Goal: Feedback & Contribution: Contribute content

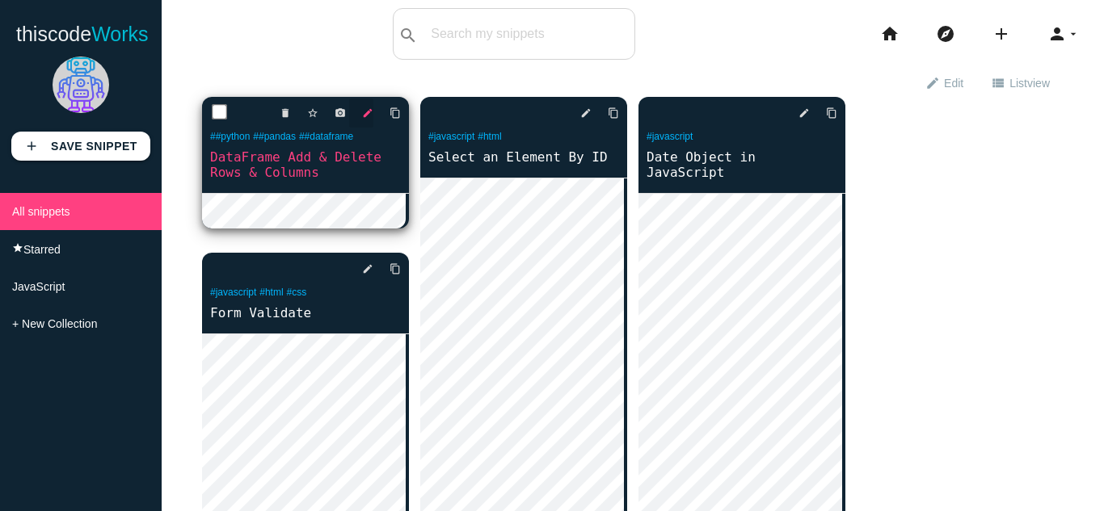
click at [368, 118] on icon "edit" at bounding box center [367, 113] width 11 height 29
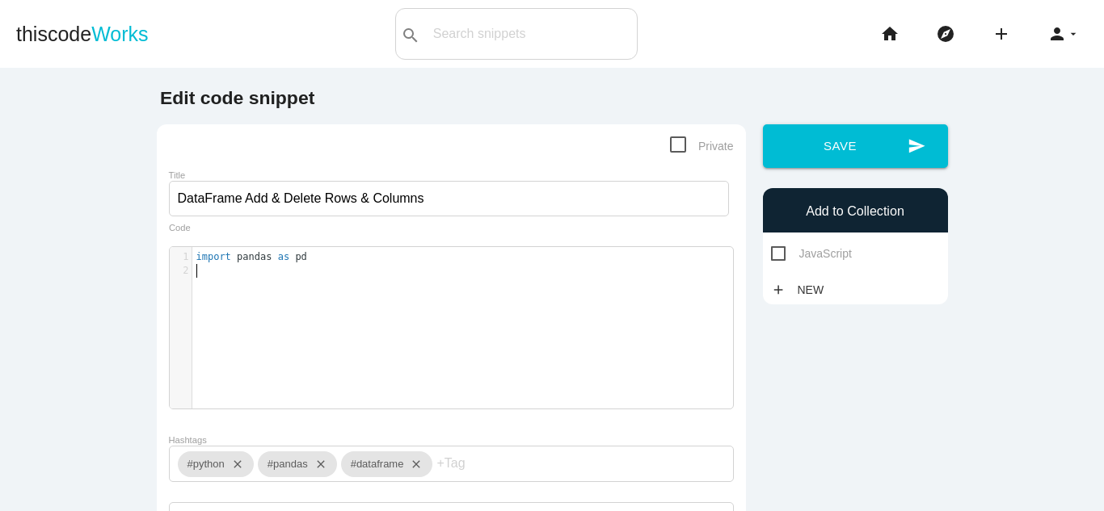
click at [317, 273] on pre "​" at bounding box center [468, 271] width 553 height 14
click at [334, 313] on div "​ x 1 import pandas as pd 2 ​" at bounding box center [463, 340] width 587 height 186
type textarea "import pandas as pd"
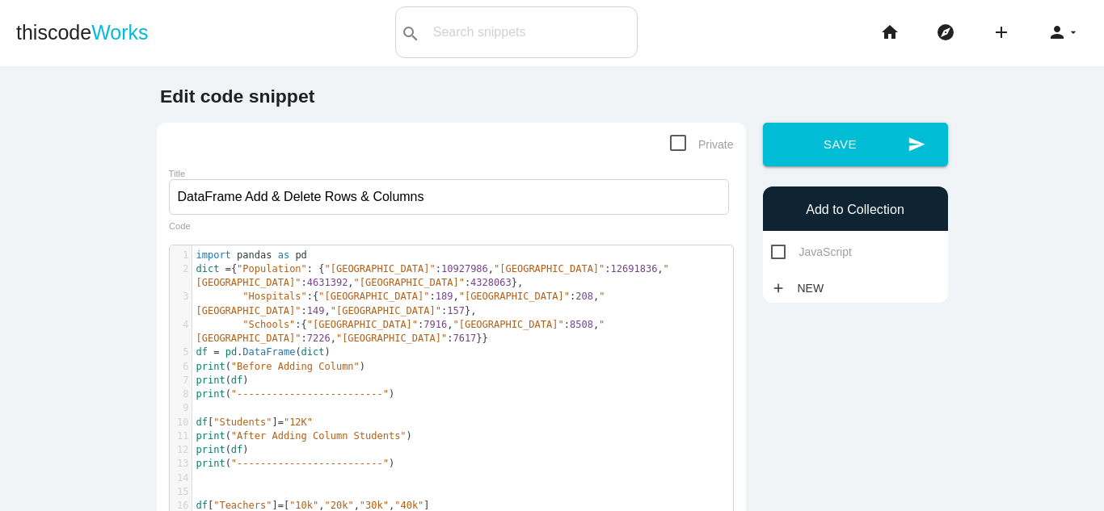
scroll to position [0, 0]
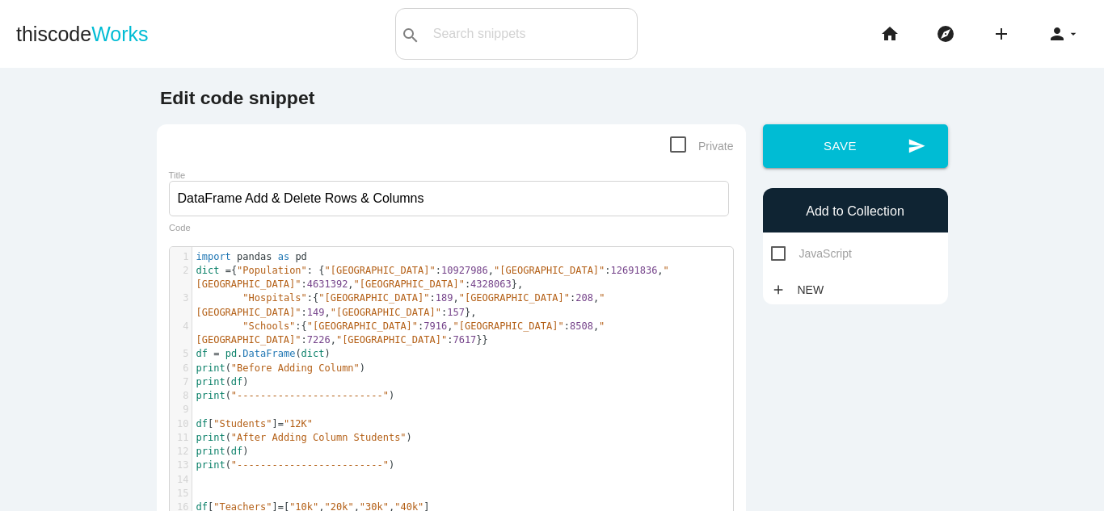
click at [847, 186] on div "send Save Add to Collection JavaScript add New" at bounding box center [855, 214] width 202 height 180
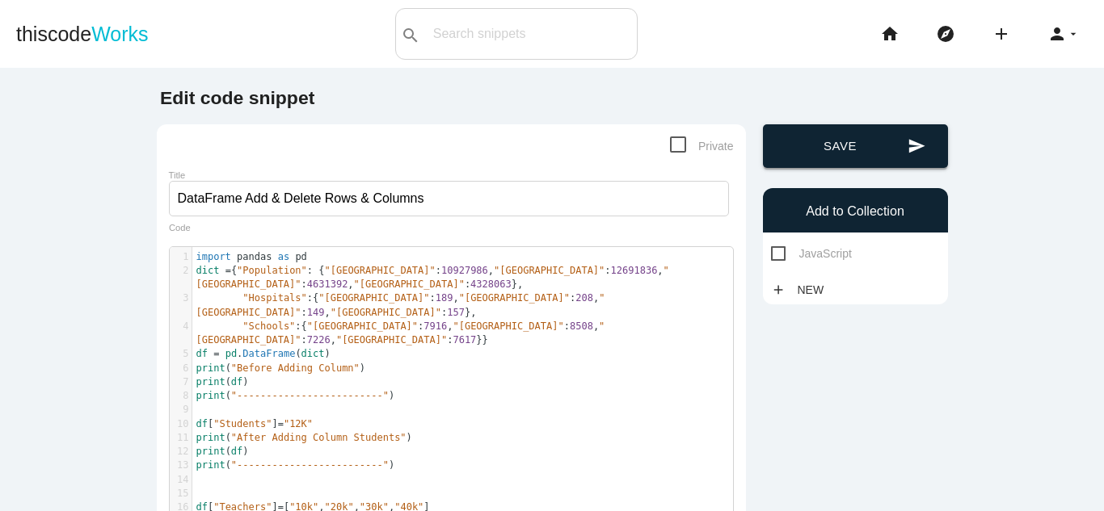
click at [883, 162] on button "send Save" at bounding box center [855, 146] width 185 height 44
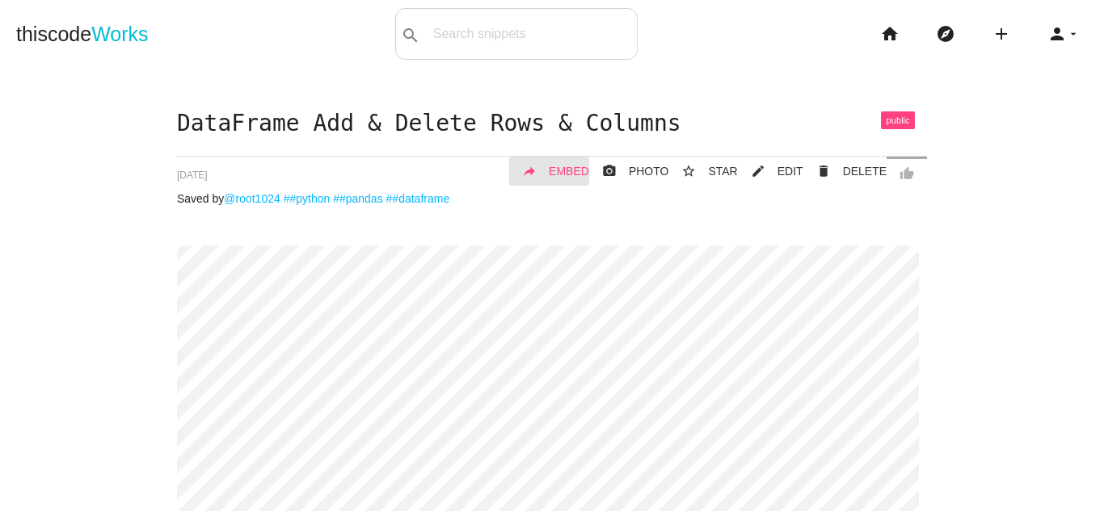
click at [567, 174] on span "EMBED" at bounding box center [569, 171] width 40 height 13
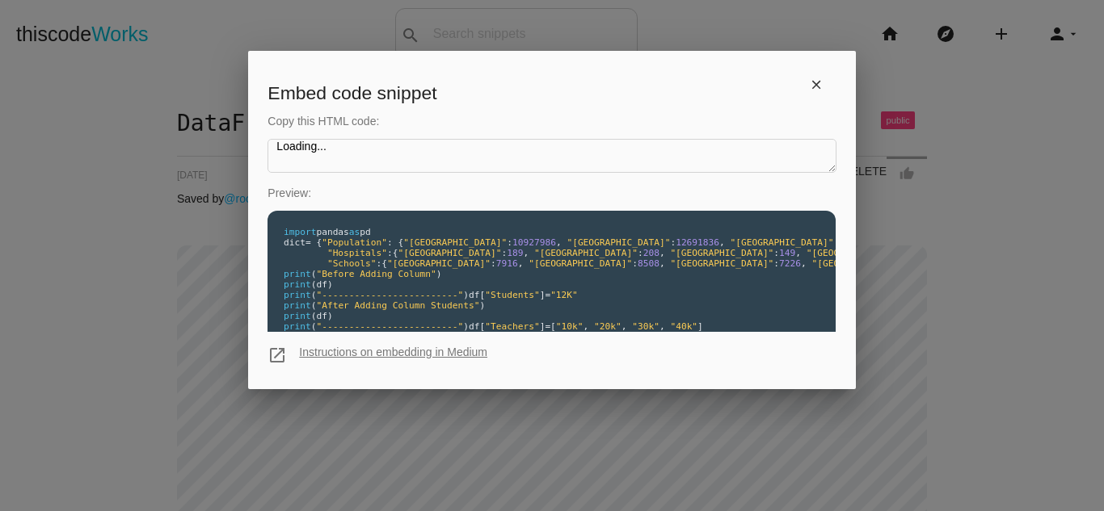
type textarea "<iframe src="[URL][DOMAIN_NAME]" style="width: 100%; height: 957px;" frameborde…"
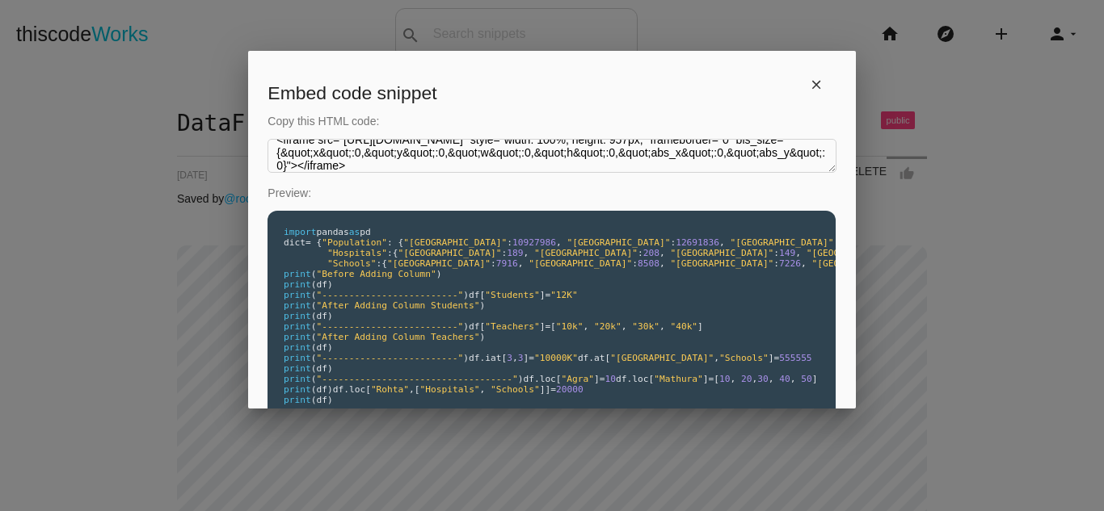
scroll to position [20, 0]
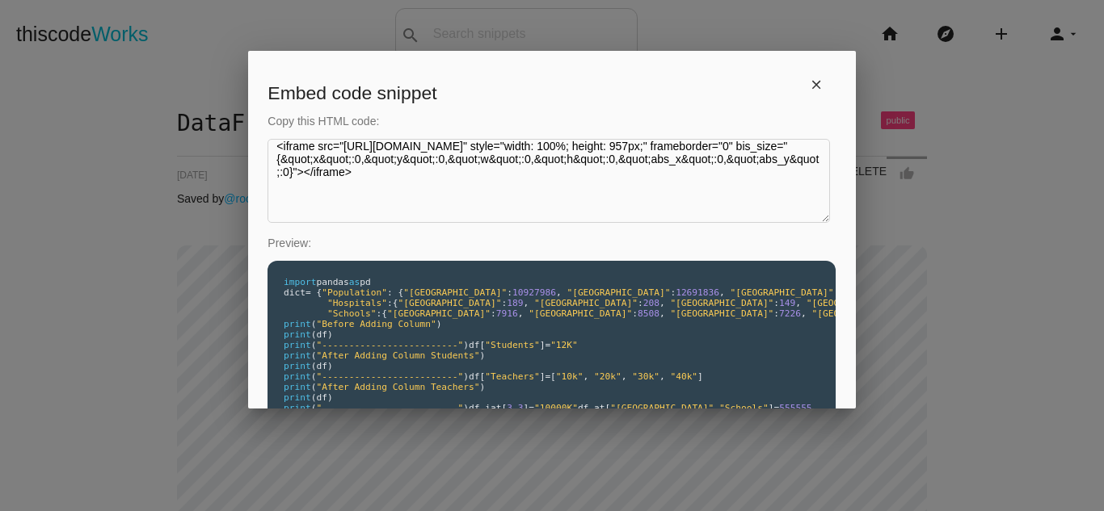
scroll to position [0, 0]
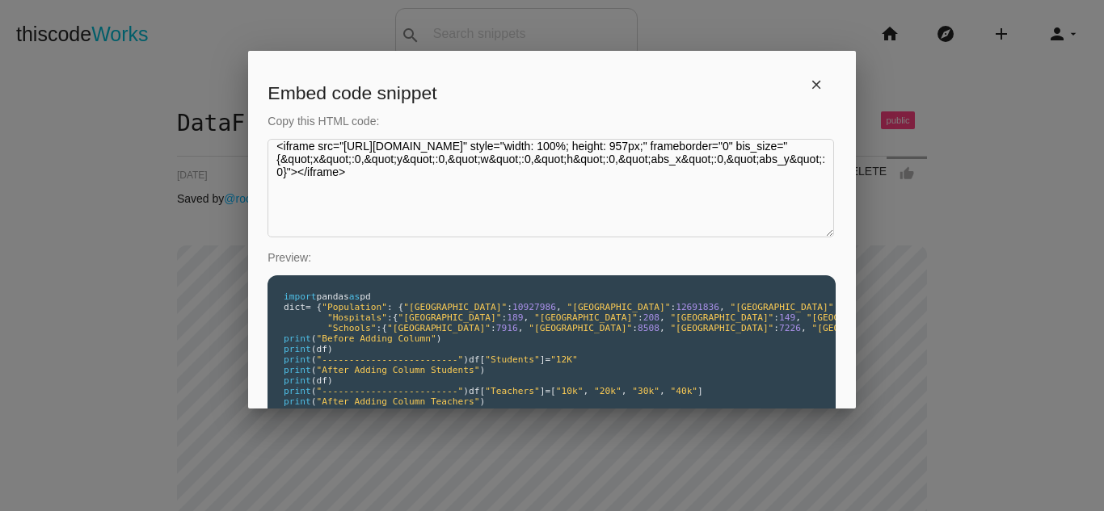
drag, startPoint x: 820, startPoint y: 172, endPoint x: 824, endPoint y: 237, distance: 64.8
click at [829, 238] on textarea "Loading..." at bounding box center [550, 188] width 566 height 99
click at [574, 188] on textarea "Loading..." at bounding box center [549, 188] width 565 height 99
click at [485, 208] on textarea "Loading..." at bounding box center [549, 188] width 565 height 99
click at [813, 74] on link "close" at bounding box center [816, 84] width 40 height 29
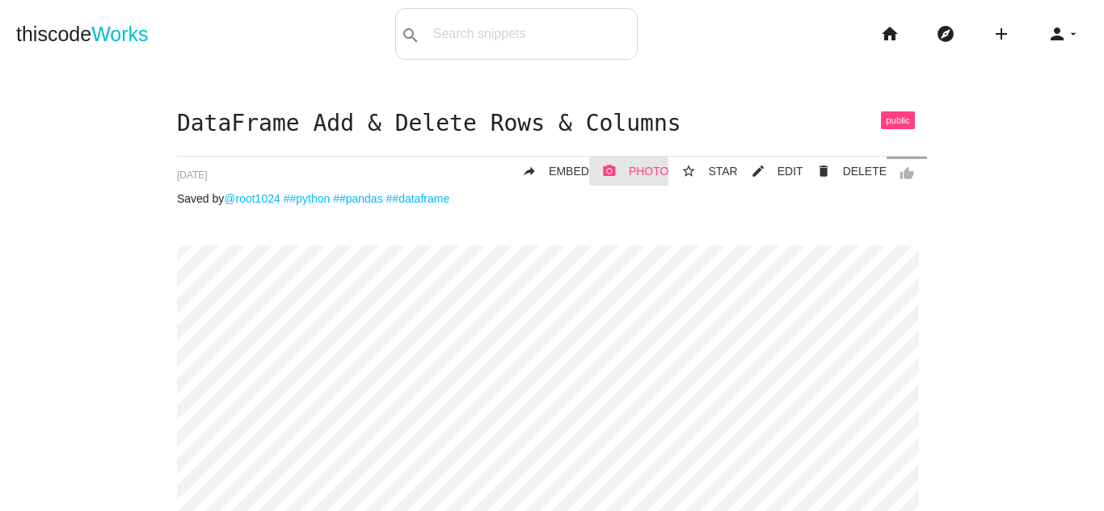
click at [648, 174] on span "PHOTO" at bounding box center [649, 171] width 40 height 13
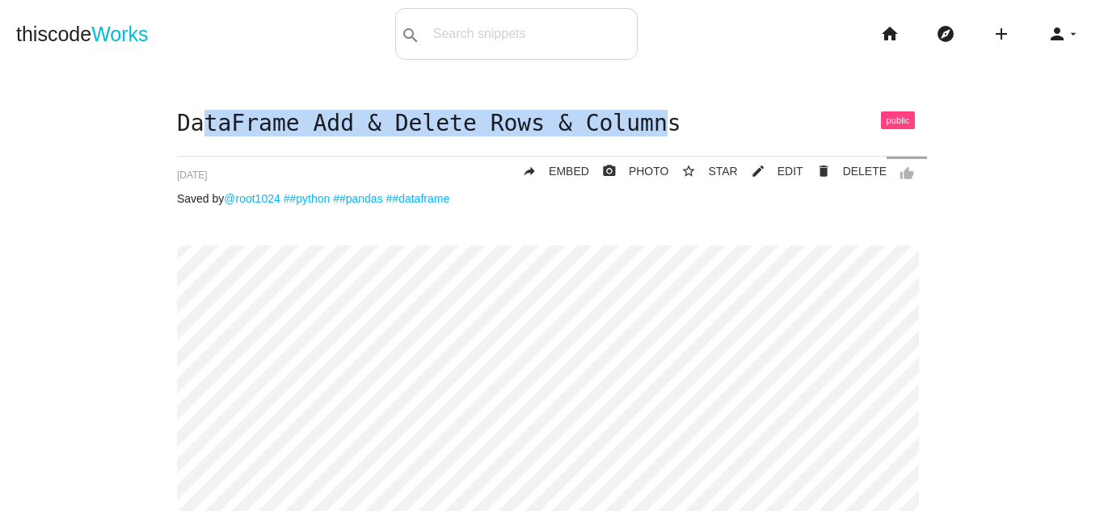
drag, startPoint x: 198, startPoint y: 118, endPoint x: 619, endPoint y: 118, distance: 420.9
click at [619, 118] on h1 "DataFrame Add & Delete Rows & Columns" at bounding box center [552, 123] width 750 height 25
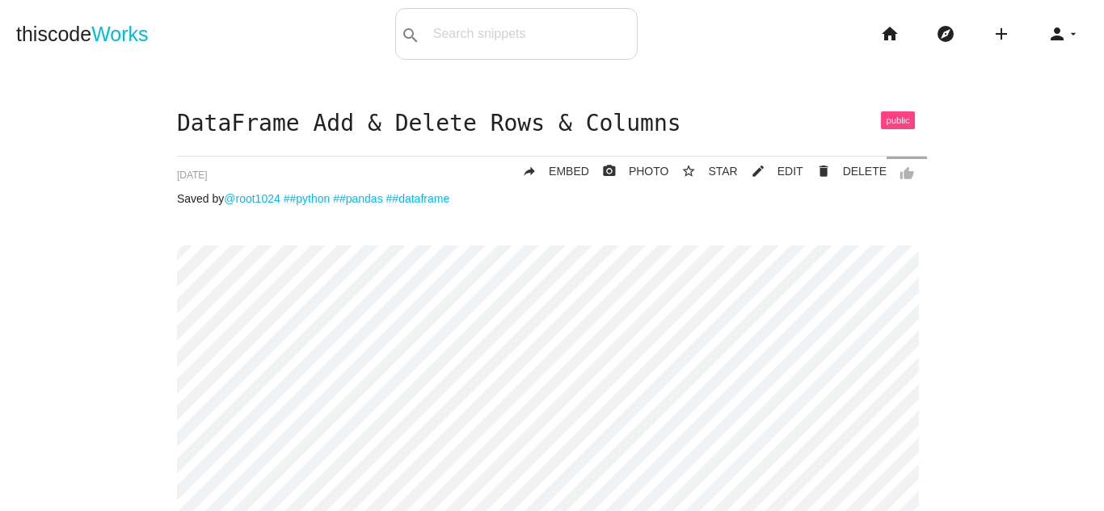
click at [638, 118] on h1 "DataFrame Add & Delete Rows & Columns" at bounding box center [552, 123] width 750 height 25
click at [70, 43] on link "thiscode Works" at bounding box center [82, 34] width 132 height 52
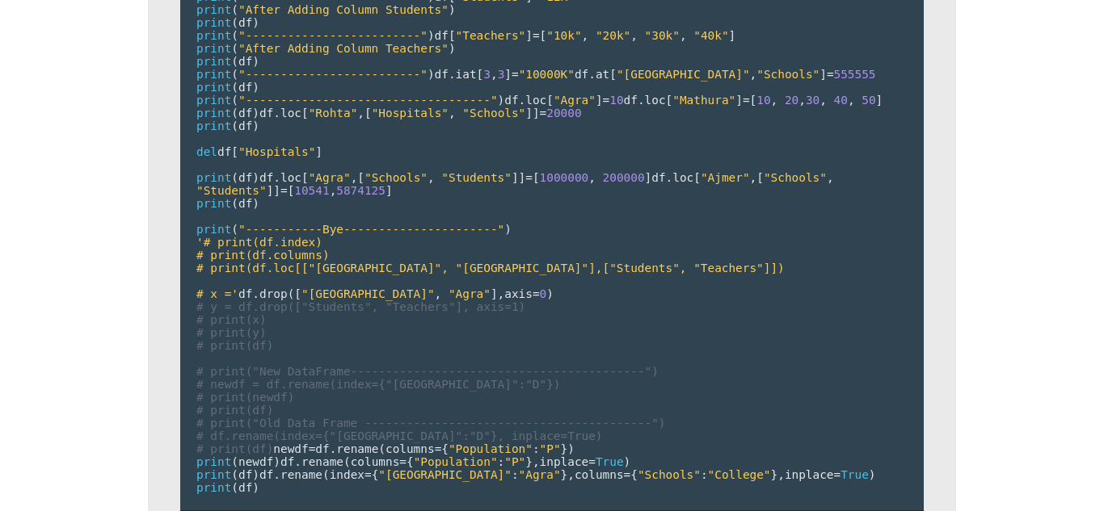
click at [448, 248] on pre "import pandas as pd dict = { "Population" : { "[GEOGRAPHIC_DATA]" : 10927986 , …" at bounding box center [551, 184] width 743 height 653
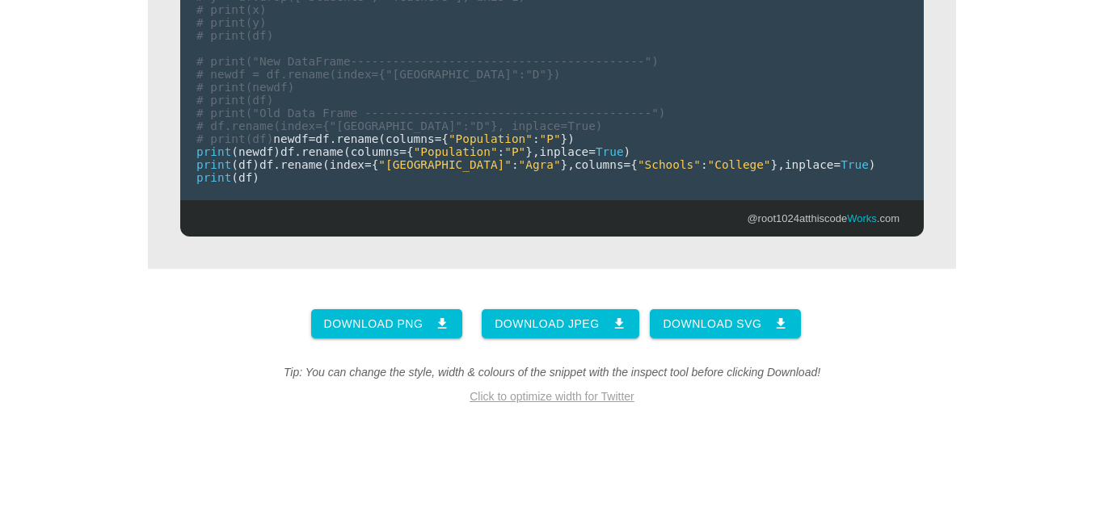
scroll to position [646, 0]
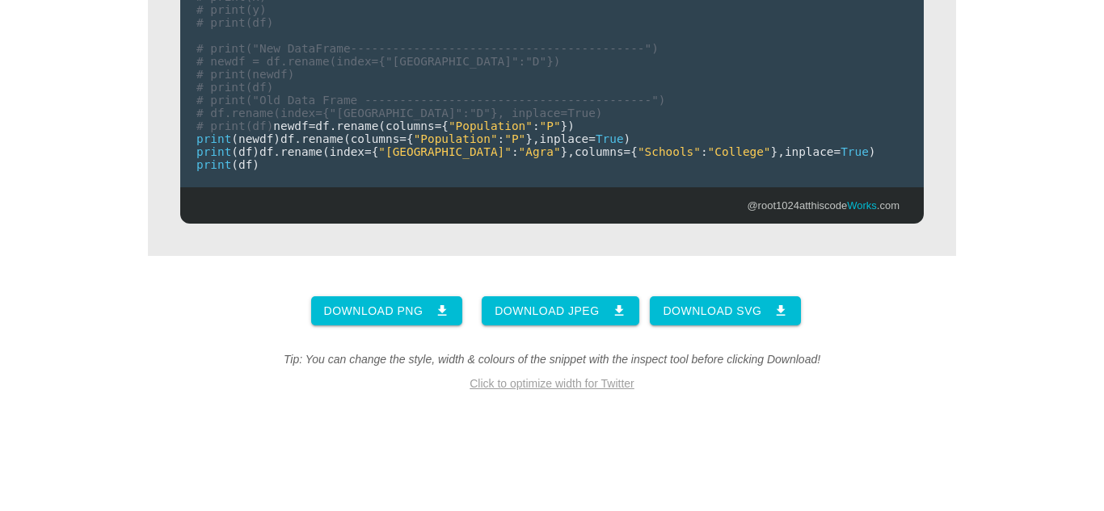
drag, startPoint x: 407, startPoint y: 165, endPoint x: 372, endPoint y: 212, distance: 58.8
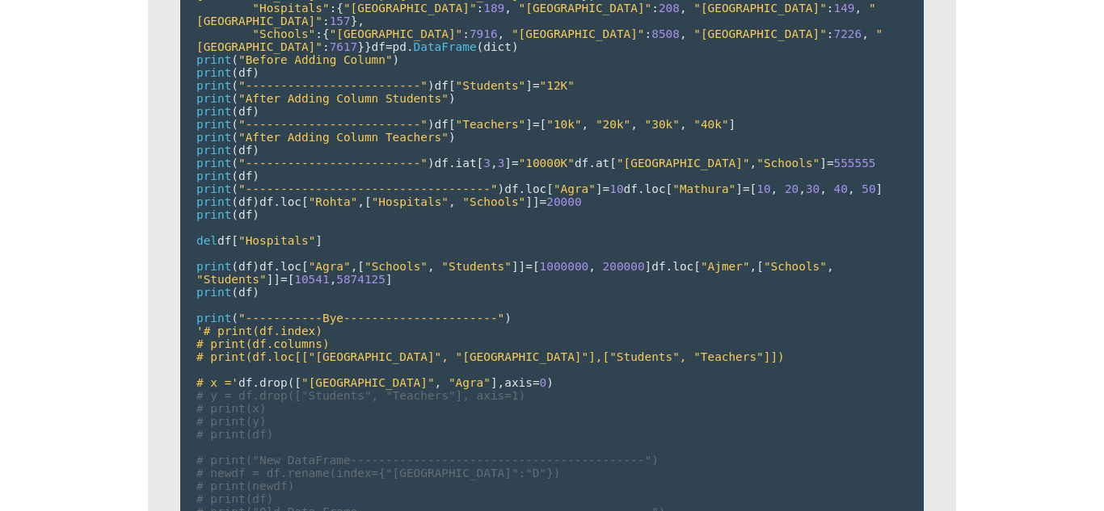
scroll to position [0, 0]
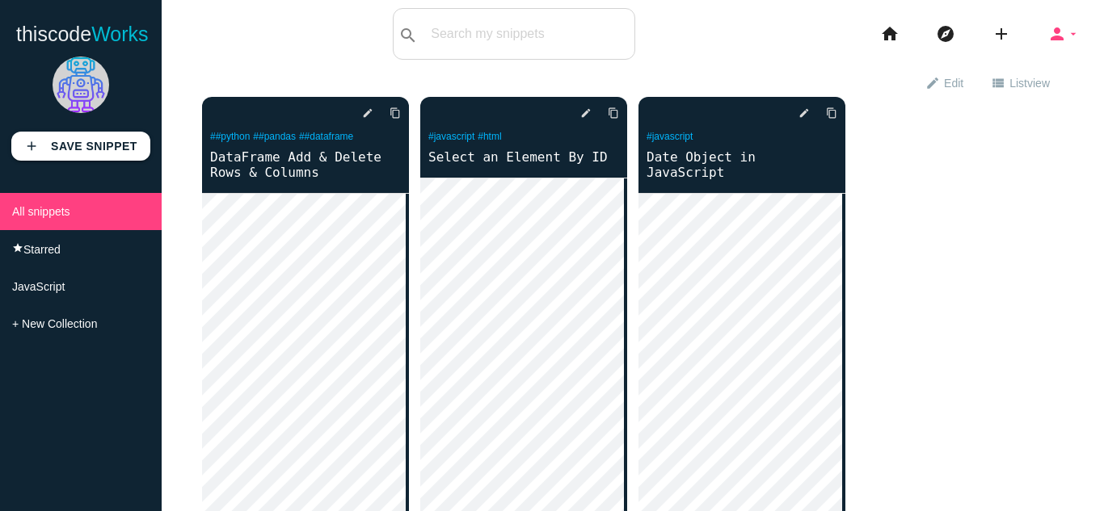
click at [1047, 31] on icon "person" at bounding box center [1056, 34] width 19 height 52
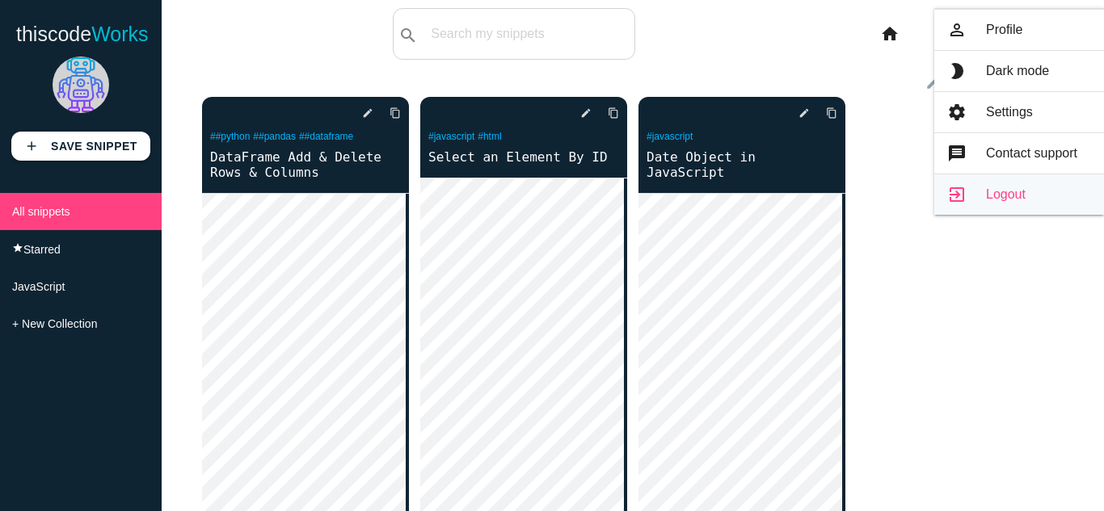
click at [984, 196] on link "exit_to_app Logout" at bounding box center [1019, 194] width 170 height 40
